Goal: Find specific page/section: Find specific page/section

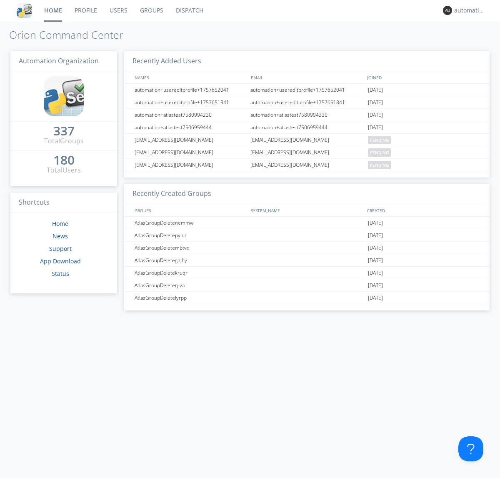
click at [189, 10] on link "Dispatch" at bounding box center [190, 10] width 40 height 21
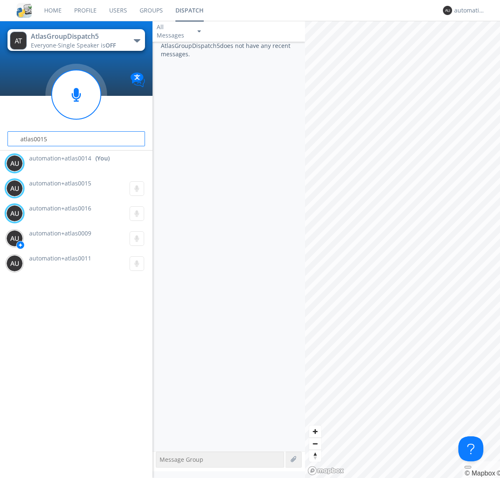
type input "atlas0015"
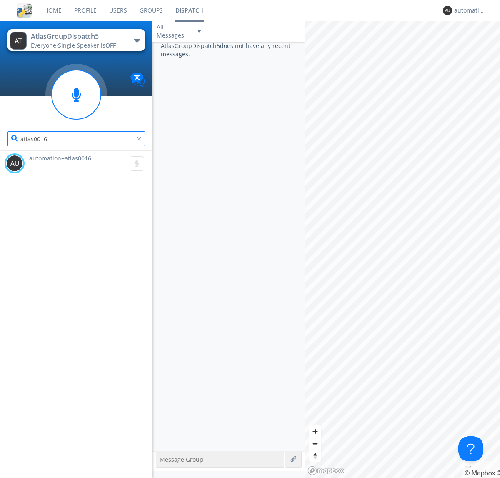
type input "atlas0016"
click at [467, 10] on div "automation+atlas0014" at bounding box center [469, 10] width 31 height 8
